Goal: Check status

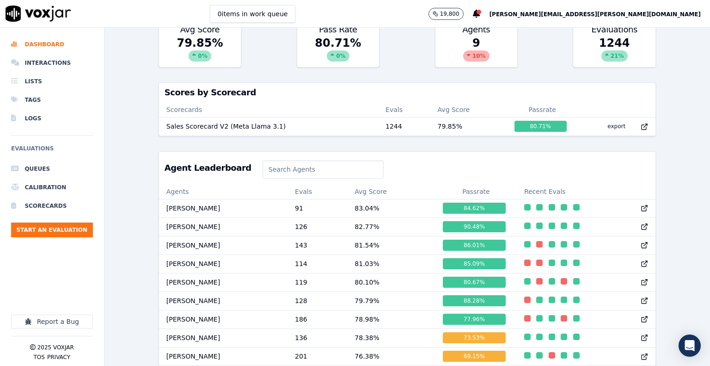
scroll to position [300, 0]
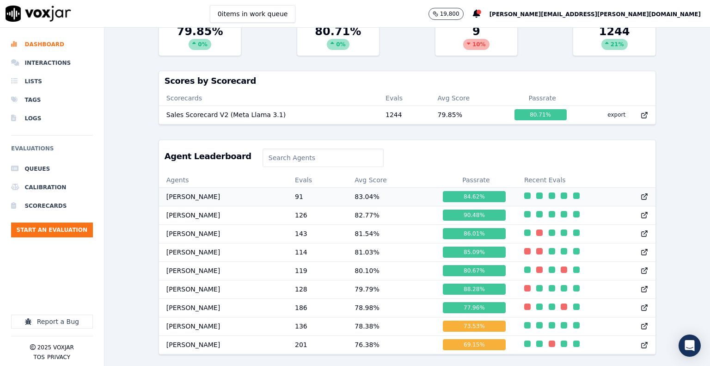
click at [211, 187] on td "[PERSON_NAME]" at bounding box center [223, 196] width 128 height 18
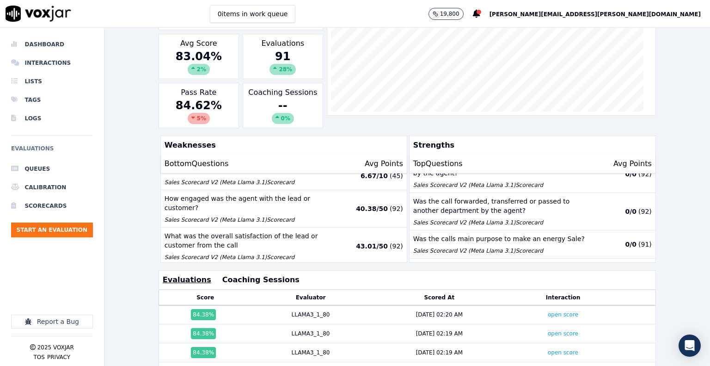
scroll to position [243, 0]
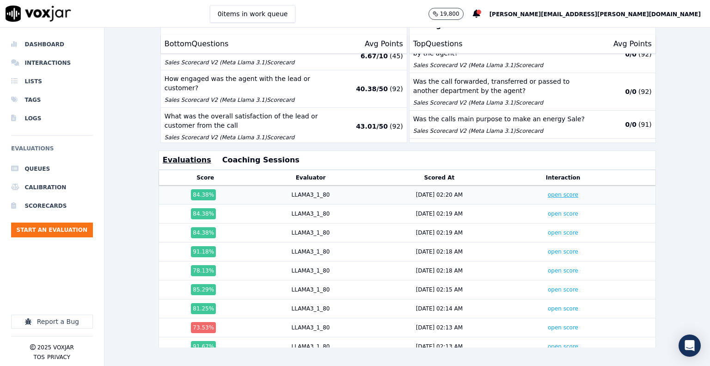
click at [548, 191] on link "open score" at bounding box center [563, 194] width 31 height 6
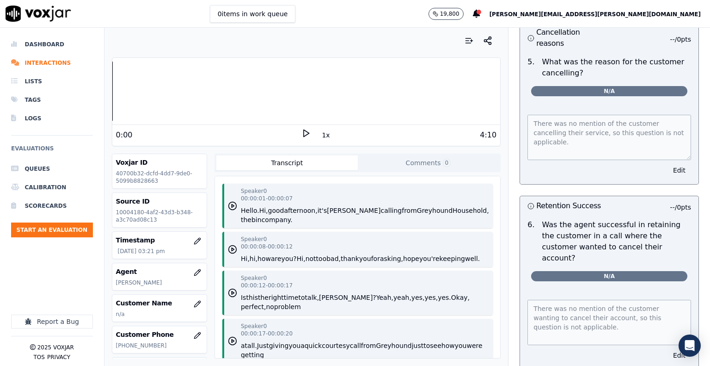
scroll to position [1202, 0]
